Goal: Task Accomplishment & Management: Use online tool/utility

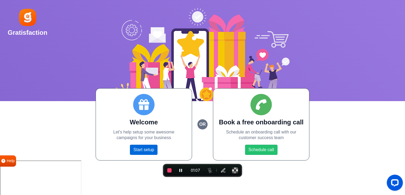
click at [146, 151] on link "Start setup" at bounding box center [144, 150] width 28 height 10
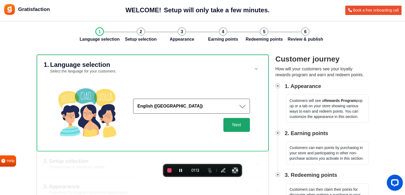
click at [232, 122] on button "Next" at bounding box center [236, 125] width 26 height 14
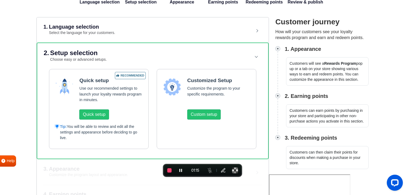
scroll to position [40, 0]
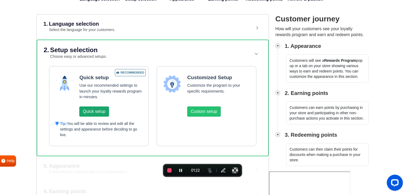
click at [98, 110] on button "Quick setup" at bounding box center [93, 111] width 29 height 10
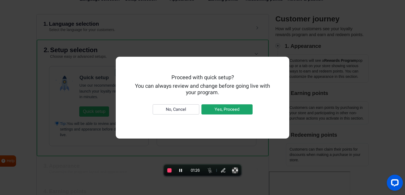
click at [213, 110] on button "Yes, Proceed" at bounding box center [226, 109] width 51 height 10
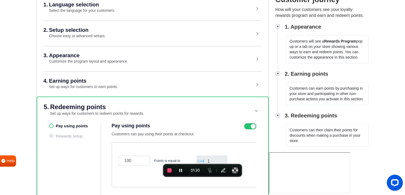
scroll to position [60, 0]
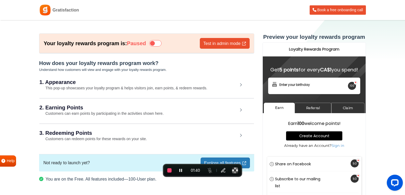
click at [152, 42] on icon at bounding box center [155, 43] width 12 height 6
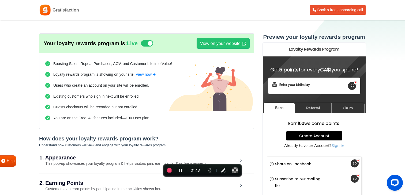
click at [146, 44] on icon at bounding box center [147, 43] width 12 height 6
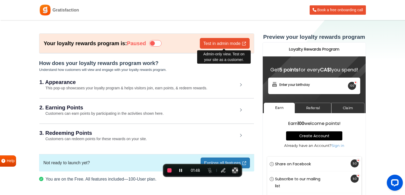
click at [227, 45] on link "Test in admin mode" at bounding box center [225, 43] width 50 height 11
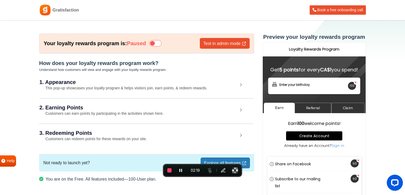
click at [208, 86] on div "1. Appearance This pop-up showcases your loyalty program & helps visitors join,…" at bounding box center [146, 85] width 214 height 25
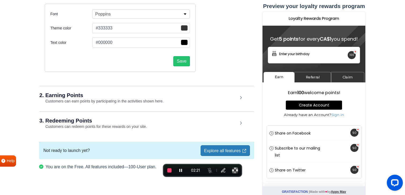
click at [193, 98] on div "2. Earning Points Customers can earn points by participating in the activities …" at bounding box center [146, 98] width 214 height 25
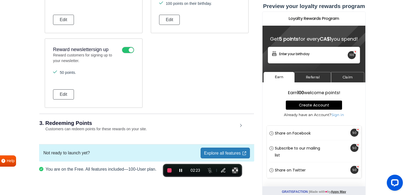
scroll to position [421, 0]
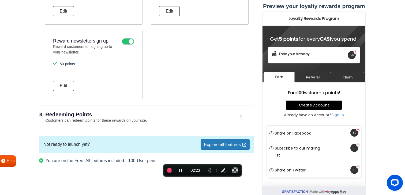
click at [177, 115] on h2 "3. Redeeming Points" at bounding box center [138, 114] width 198 height 5
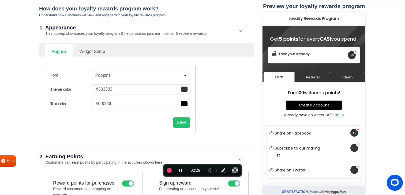
scroll to position [0, 0]
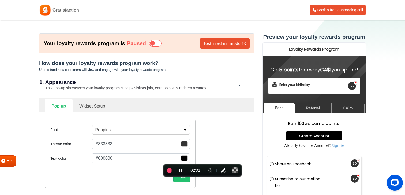
click at [93, 106] on link "Widget Setup" at bounding box center [92, 105] width 39 height 13
select select "right"
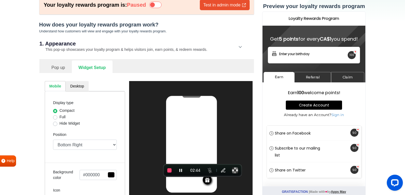
scroll to position [38, 0]
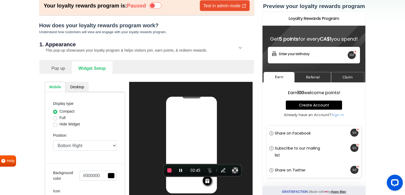
click at [58, 67] on link "Pop up" at bounding box center [58, 67] width 27 height 13
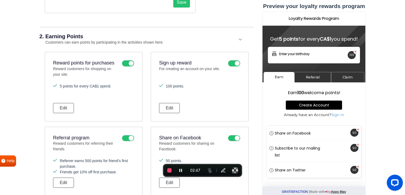
scroll to position [179, 0]
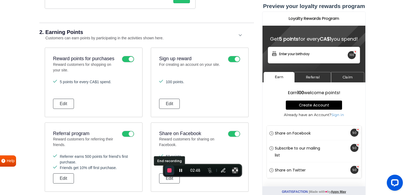
click at [167, 171] on button "End recording" at bounding box center [170, 171] width 10 height 10
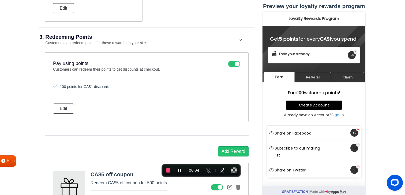
scroll to position [501, 0]
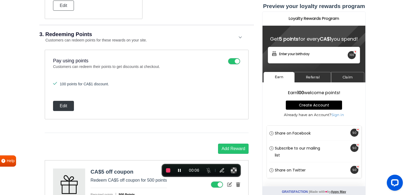
click at [62, 106] on button "Edit" at bounding box center [63, 106] width 21 height 10
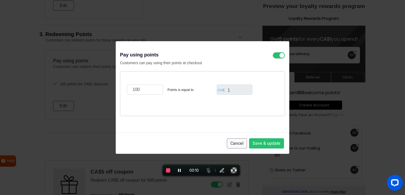
click at [231, 141] on button "Cancel" at bounding box center [237, 143] width 20 height 10
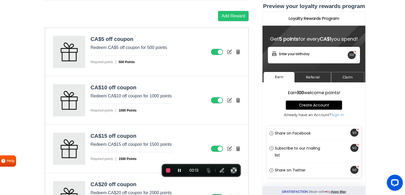
scroll to position [638, 0]
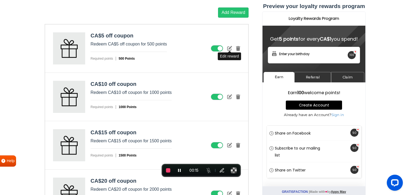
click at [229, 47] on icon at bounding box center [229, 48] width 5 height 5
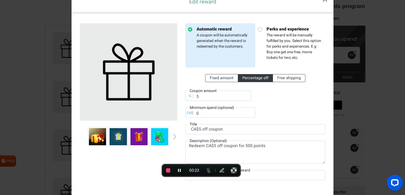
scroll to position [15, 0]
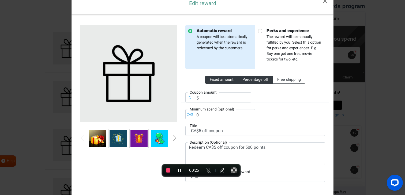
click at [222, 79] on span "Fixed amount" at bounding box center [221, 80] width 24 height 6
click at [213, 79] on input "Fixed amount" at bounding box center [210, 78] width 3 height 3
radio input "true"
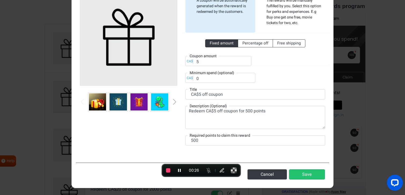
scroll to position [52, 0]
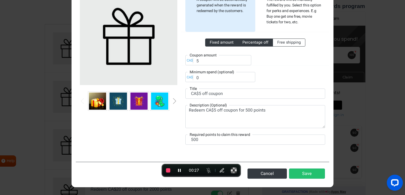
click at [255, 44] on span "Percentage off" at bounding box center [255, 43] width 26 height 6
click at [246, 43] on input "Percentage off" at bounding box center [243, 41] width 3 height 3
radio input "true"
click at [289, 44] on span "Free shipping" at bounding box center [289, 43] width 24 height 6
click at [280, 43] on input "Free shipping" at bounding box center [278, 41] width 3 height 3
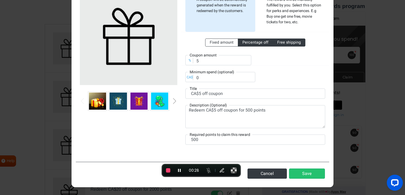
radio input "true"
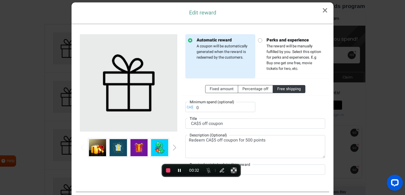
scroll to position [0, 0]
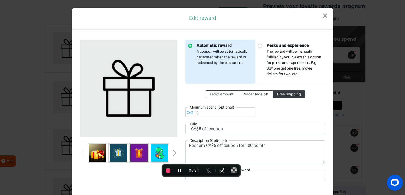
click at [324, 14] on link "×" at bounding box center [324, 16] width 17 height 16
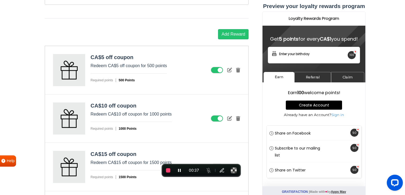
scroll to position [611, 0]
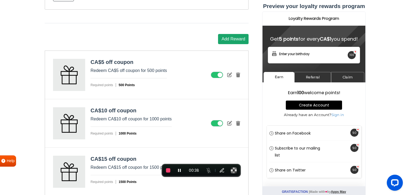
click at [233, 40] on button "Add Reward" at bounding box center [233, 39] width 30 height 10
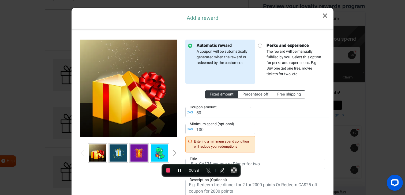
scroll to position [0, 0]
click at [281, 58] on p "Perks and experience The reward will be manually fulfilled by you. Select this …" at bounding box center [292, 59] width 60 height 35
radio input "false"
radio input "true"
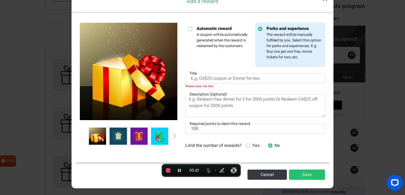
scroll to position [18, 0]
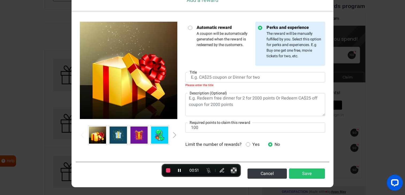
click at [206, 45] on p "Automatic reward A coupon will be automatically generated when the reward is re…" at bounding box center [222, 35] width 60 height 23
radio input "true"
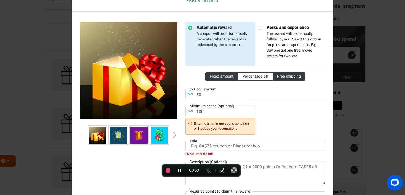
click at [285, 80] on label "Free shipping" at bounding box center [288, 77] width 33 height 8
click at [280, 77] on input "Free shipping" at bounding box center [278, 75] width 3 height 3
radio input "true"
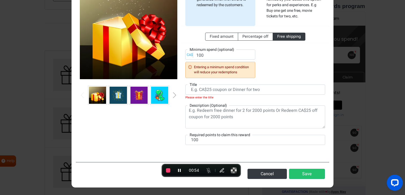
scroll to position [52, 0]
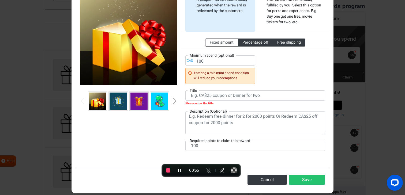
click at [257, 40] on span "Percentage off" at bounding box center [255, 43] width 26 height 6
click at [246, 40] on input "Percentage off" at bounding box center [243, 41] width 3 height 3
radio input "true"
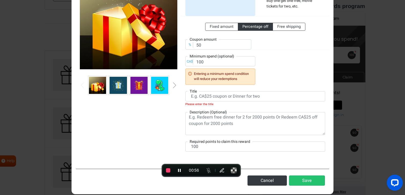
scroll to position [74, 0]
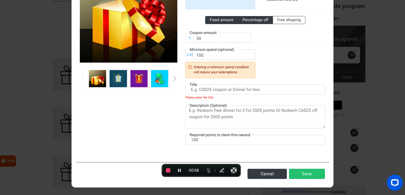
click at [221, 20] on span "Fixed amount" at bounding box center [221, 20] width 24 height 6
click at [213, 20] on input "Fixed amount" at bounding box center [210, 18] width 3 height 3
radio input "true"
click at [266, 170] on button "Cancel" at bounding box center [266, 174] width 39 height 10
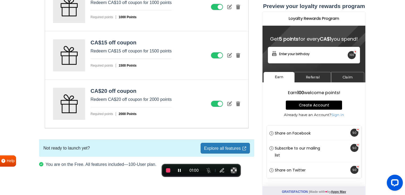
scroll to position [731, 0]
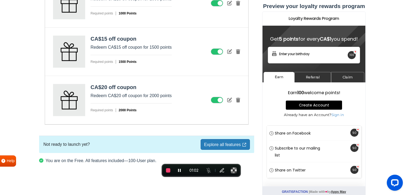
click at [229, 149] on link "Explore all features" at bounding box center [224, 144] width 49 height 11
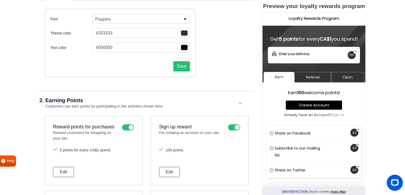
scroll to position [0, 0]
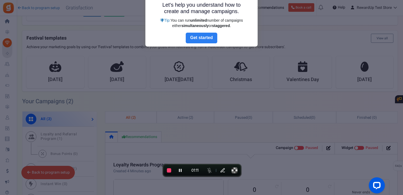
click at [206, 40] on link "Next" at bounding box center [202, 38] width 32 height 11
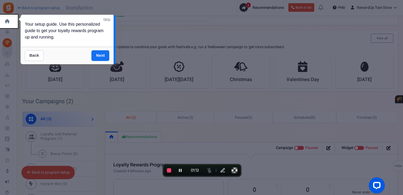
click at [31, 56] on link "Back" at bounding box center [34, 55] width 19 height 11
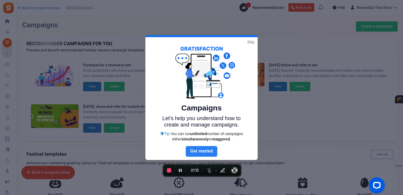
click at [199, 155] on link "Next" at bounding box center [202, 151] width 32 height 11
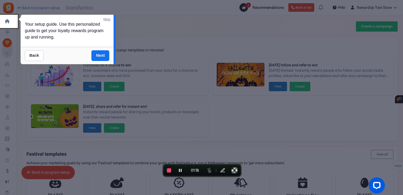
click at [106, 18] on link "Skip" at bounding box center [106, 19] width 7 height 5
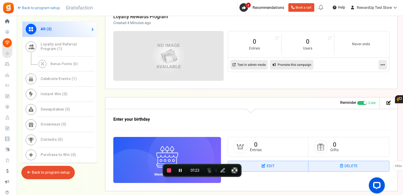
scroll to position [268, 0]
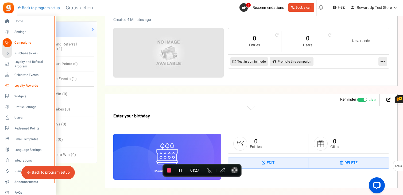
click at [32, 85] on span "Loyalty Rewards" at bounding box center [32, 85] width 37 height 5
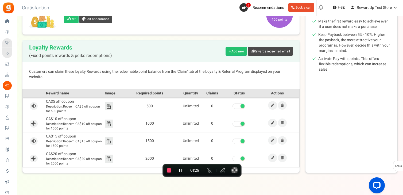
scroll to position [109, 0]
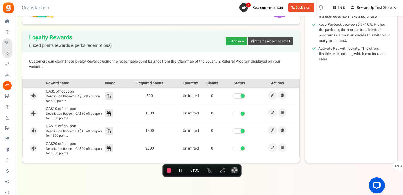
click at [235, 41] on link "Add new" at bounding box center [236, 41] width 21 height 9
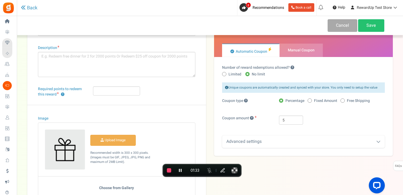
scroll to position [25, 0]
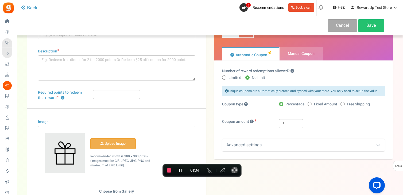
click at [316, 106] on span "Fixed Amount" at bounding box center [325, 104] width 23 height 5
click at [311, 106] on input "Fixed Amount" at bounding box center [309, 104] width 3 height 3
radio input "true"
click at [344, 106] on label "Free Shipping" at bounding box center [355, 104] width 29 height 5
click at [344, 106] on input "Free Shipping" at bounding box center [342, 104] width 3 height 3
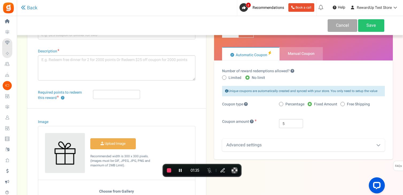
radio input "true"
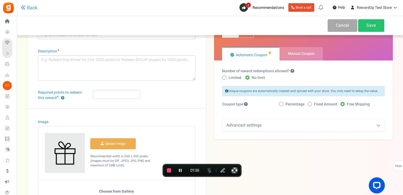
click at [226, 80] on label "Limited" at bounding box center [231, 77] width 19 height 5
click at [226, 80] on input "Limited" at bounding box center [223, 77] width 3 height 3
radio input "true"
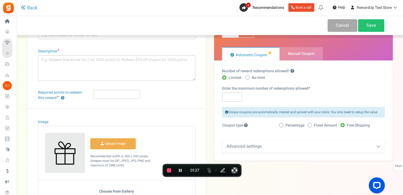
click at [247, 78] on span at bounding box center [248, 77] width 4 height 4
click at [247, 78] on input "No limit" at bounding box center [247, 77] width 3 height 3
radio input "true"
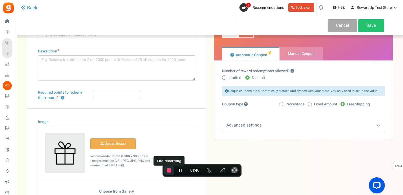
click at [166, 171] on button "End recording" at bounding box center [170, 171] width 10 height 10
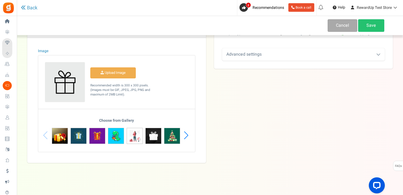
scroll to position [0, 0]
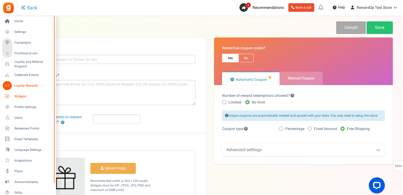
click at [31, 97] on span "Widgets" at bounding box center [32, 96] width 37 height 5
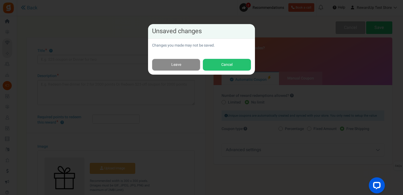
click at [189, 63] on link "Leave" at bounding box center [176, 65] width 48 height 12
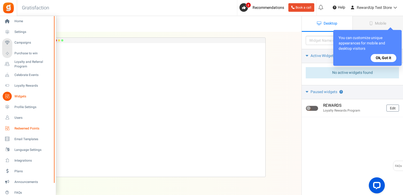
click at [25, 126] on span "Redeemed Points" at bounding box center [32, 128] width 37 height 5
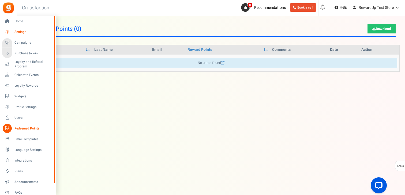
click at [24, 33] on span "Settings" at bounding box center [32, 32] width 37 height 5
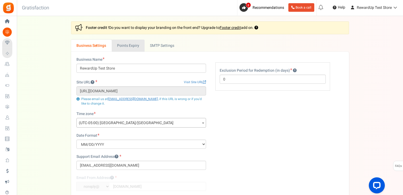
click at [117, 47] on link "Points Expiry" at bounding box center [128, 46] width 33 height 12
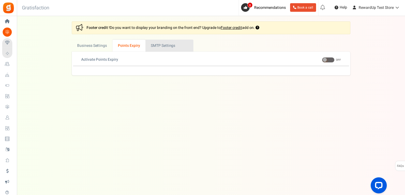
click at [164, 44] on link "Active SMTP Settings" at bounding box center [169, 46] width 48 height 12
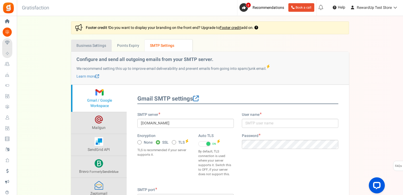
click at [87, 46] on link "Business Settings" at bounding box center [91, 46] width 41 height 12
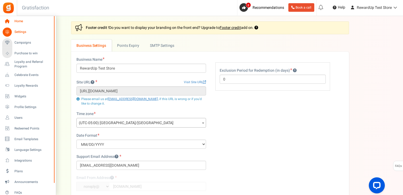
click at [18, 23] on span "Home" at bounding box center [32, 21] width 37 height 5
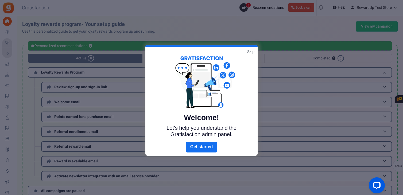
click at [251, 51] on link "Skip" at bounding box center [250, 51] width 7 height 5
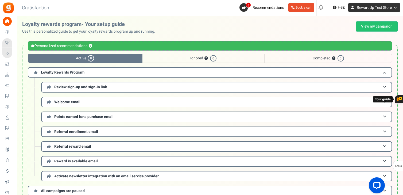
click at [396, 5] on link "RewardUp Test Store" at bounding box center [375, 7] width 52 height 9
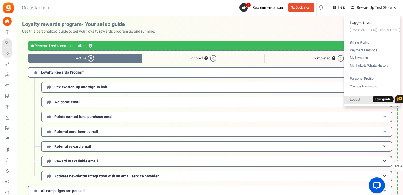
click at [364, 100] on link "Logout" at bounding box center [373, 100] width 56 height 8
